Goal: Navigation & Orientation: Find specific page/section

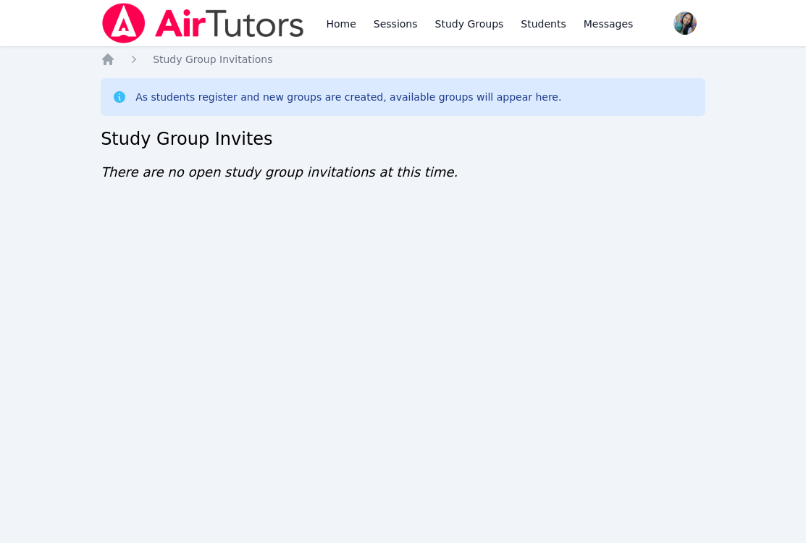
click at [172, 251] on div "Home Sessions Study Groups Students Messages Open user menu Sokha Lee Open main…" at bounding box center [403, 271] width 806 height 543
click at [179, 392] on div "Home Sessions Study Groups Students Messages Open user menu [PERSON_NAME] Open …" at bounding box center [403, 271] width 806 height 543
